Goal: Navigation & Orientation: Locate item on page

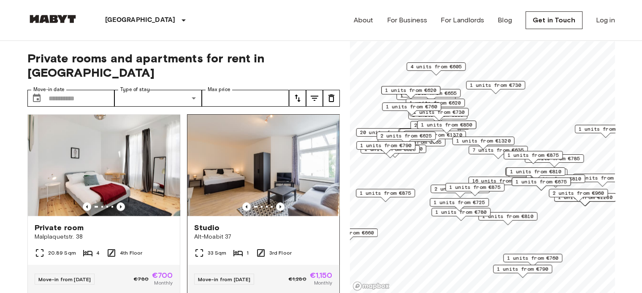
scroll to position [1520, 0]
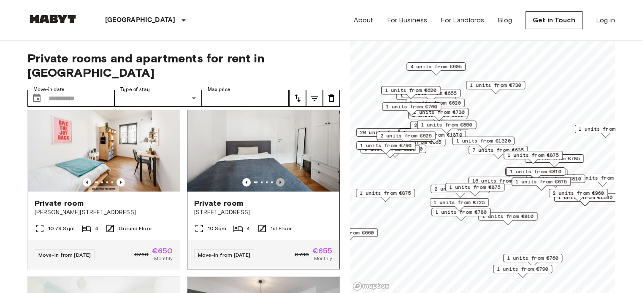
click at [276, 187] on icon "Previous image" at bounding box center [280, 182] width 8 height 8
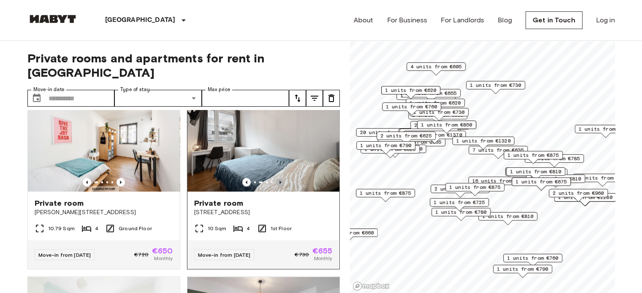
click at [276, 187] on icon "Previous image" at bounding box center [280, 182] width 8 height 8
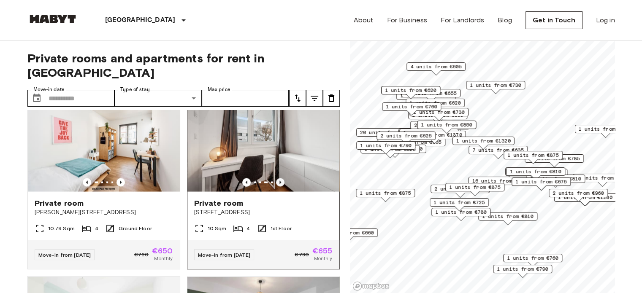
click at [276, 187] on icon "Previous image" at bounding box center [280, 182] width 8 height 8
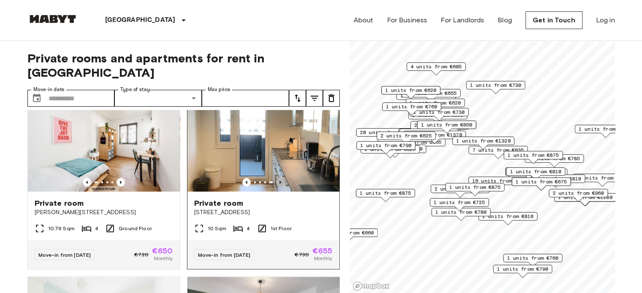
click at [276, 187] on icon "Previous image" at bounding box center [280, 182] width 8 height 8
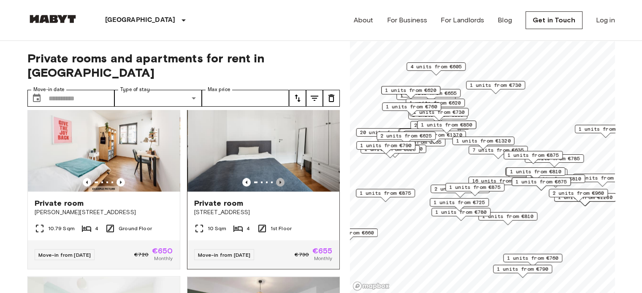
click at [276, 187] on icon "Previous image" at bounding box center [280, 182] width 8 height 8
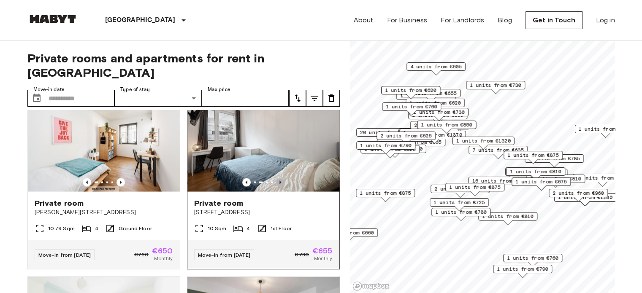
click at [276, 187] on icon "Previous image" at bounding box center [280, 182] width 8 height 8
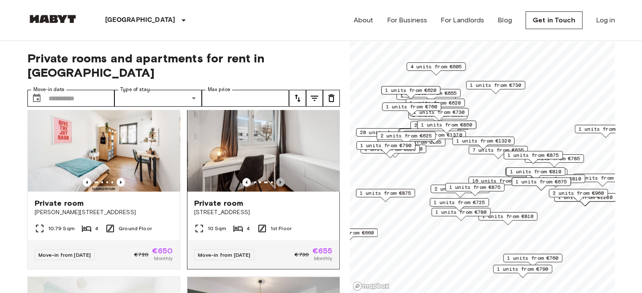
click at [276, 187] on icon "Previous image" at bounding box center [280, 182] width 8 height 8
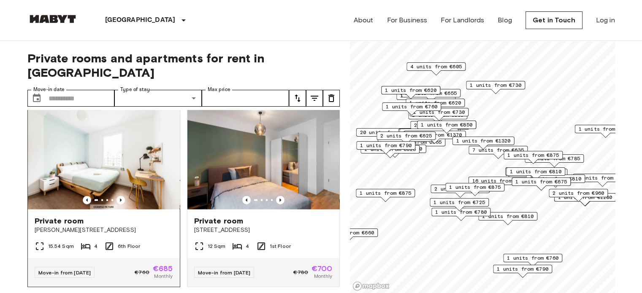
scroll to position [1731, 0]
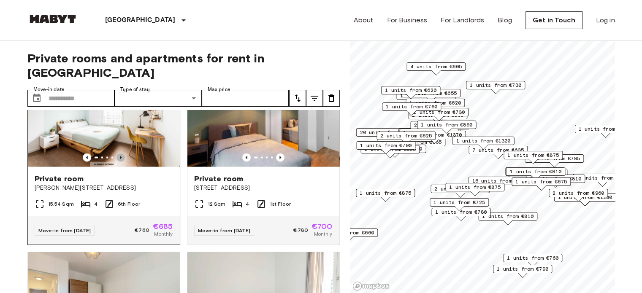
click at [119, 162] on icon "Previous image" at bounding box center [121, 158] width 8 height 8
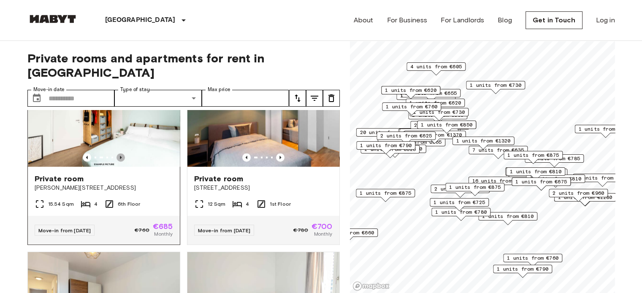
click at [119, 162] on icon "Previous image" at bounding box center [121, 158] width 8 height 8
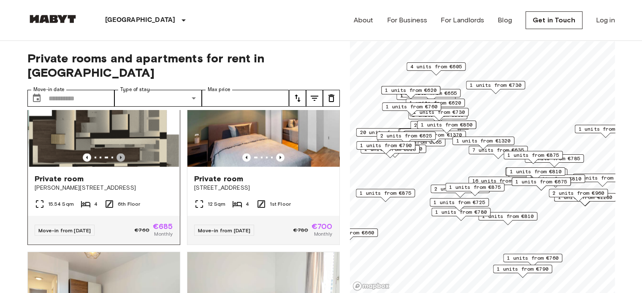
click at [119, 162] on icon "Previous image" at bounding box center [121, 158] width 8 height 8
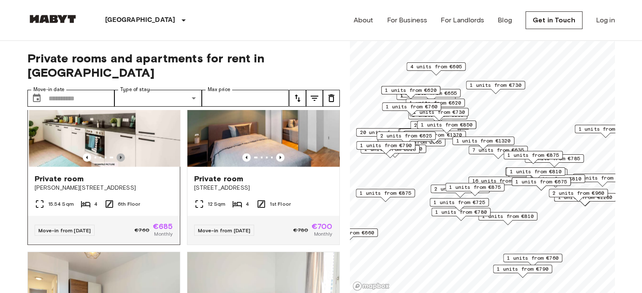
click at [119, 162] on icon "Previous image" at bounding box center [121, 158] width 8 height 8
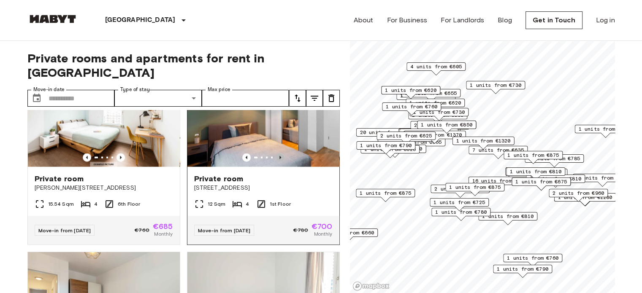
drag, startPoint x: 276, startPoint y: 175, endPoint x: 261, endPoint y: 179, distance: 15.3
click at [276, 162] on icon "Previous image" at bounding box center [280, 158] width 8 height 8
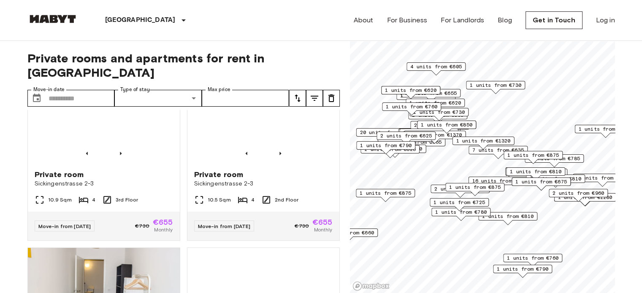
scroll to position [3082, 0]
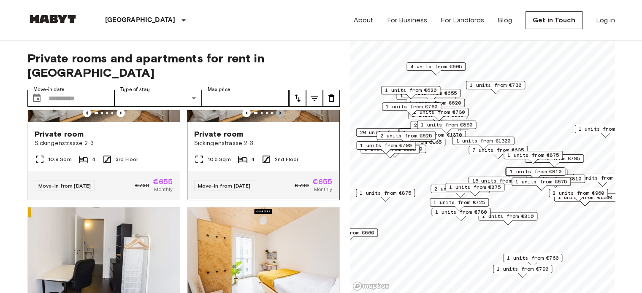
click at [277, 117] on icon "Previous image" at bounding box center [280, 113] width 8 height 8
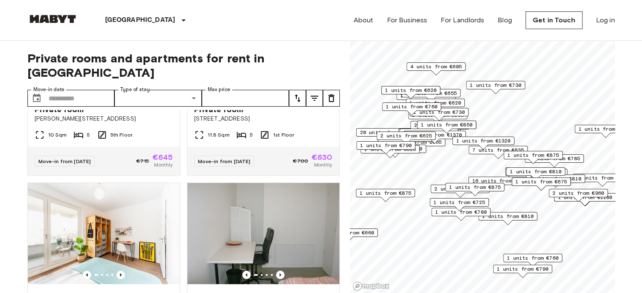
scroll to position [3251, 0]
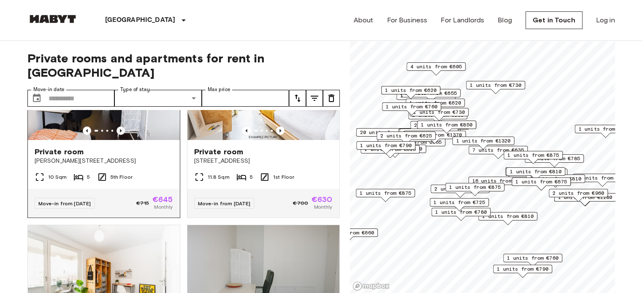
click at [119, 135] on icon "Previous image" at bounding box center [121, 131] width 8 height 8
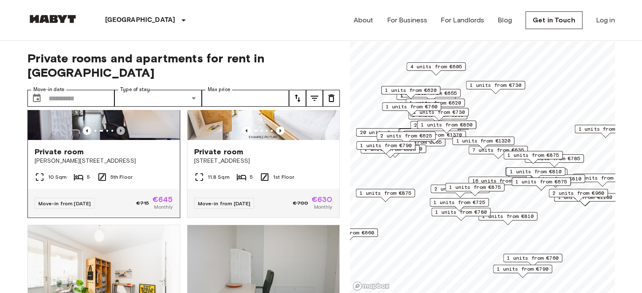
click at [119, 135] on icon "Previous image" at bounding box center [121, 131] width 8 height 8
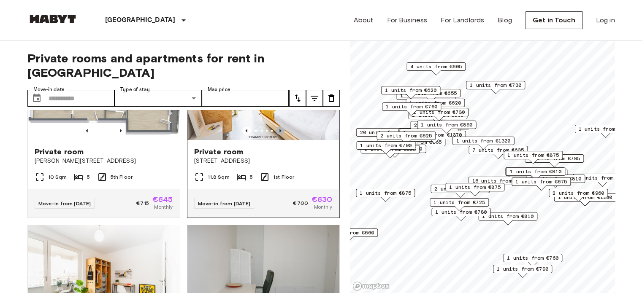
click at [276, 135] on icon "Previous image" at bounding box center [280, 131] width 8 height 8
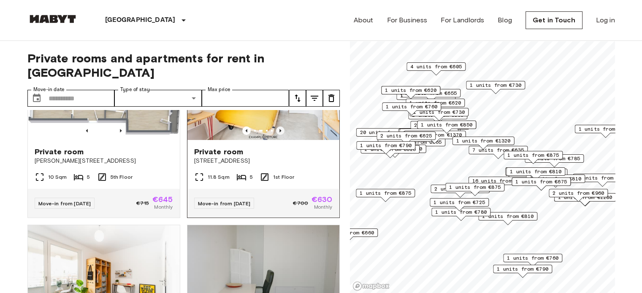
click at [276, 135] on icon "Previous image" at bounding box center [280, 131] width 8 height 8
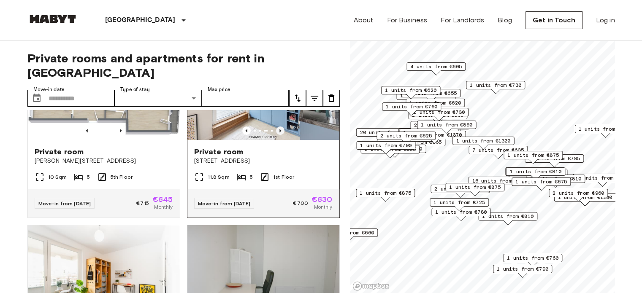
click at [276, 135] on icon "Previous image" at bounding box center [280, 131] width 8 height 8
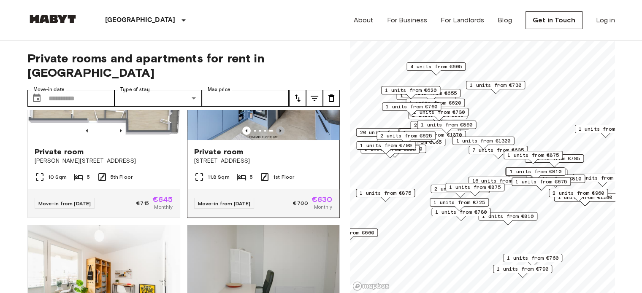
click at [276, 135] on icon "Previous image" at bounding box center [280, 131] width 8 height 8
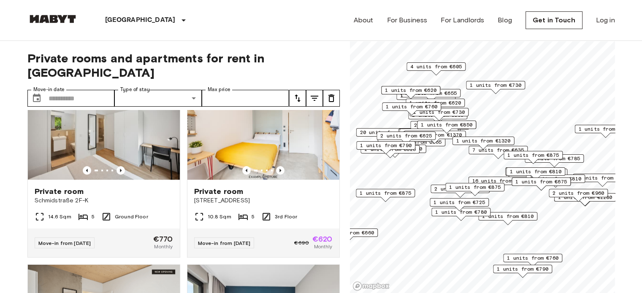
scroll to position [4444, 0]
